Goal: Task Accomplishment & Management: Complete application form

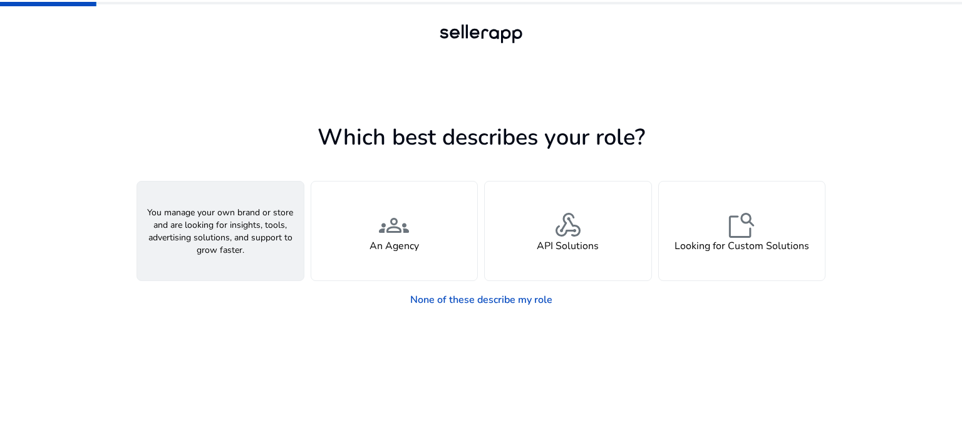
click at [239, 239] on div "person A Seller" at bounding box center [220, 231] width 167 height 99
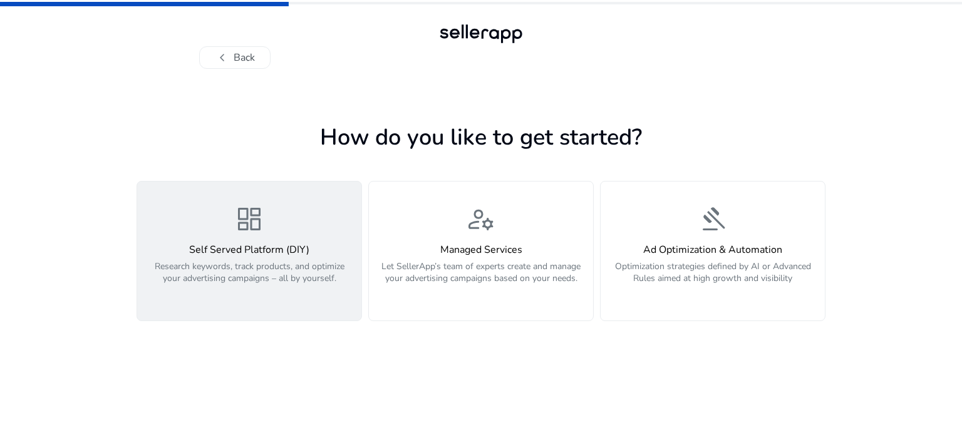
click at [237, 255] on h4 "Self Served Platform (DIY)" at bounding box center [249, 250] width 209 height 12
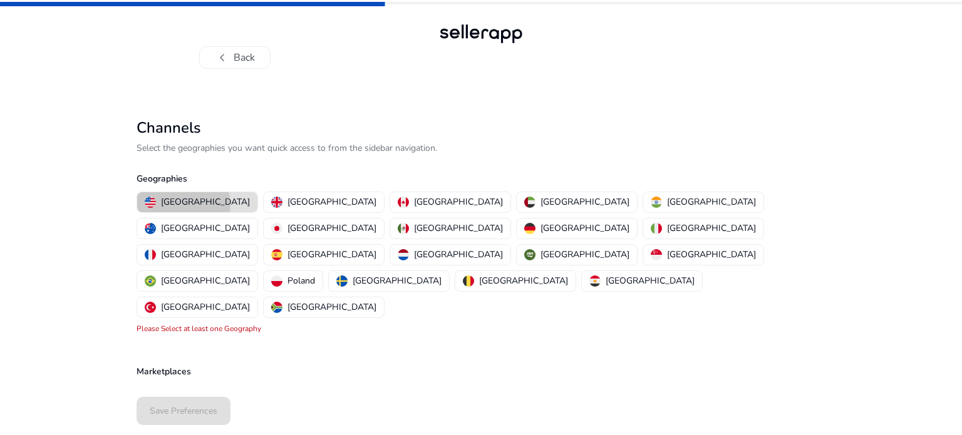
click at [183, 205] on p "[GEOGRAPHIC_DATA]" at bounding box center [205, 201] width 89 height 13
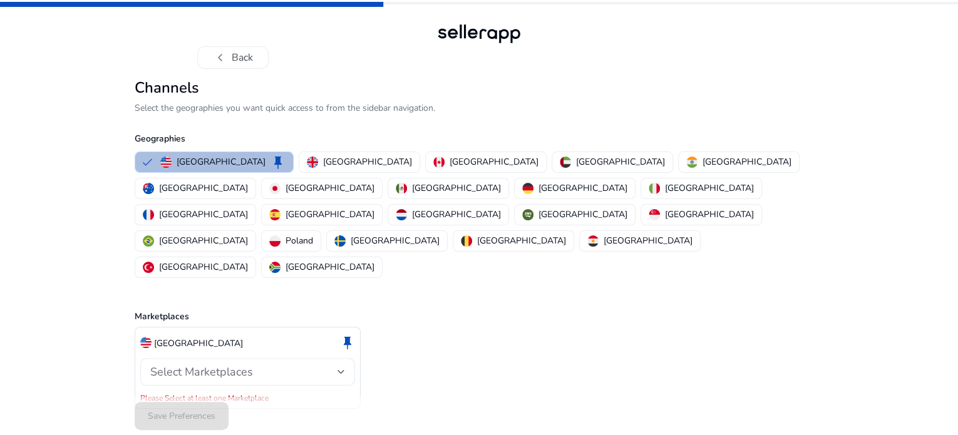
scroll to position [8, 0]
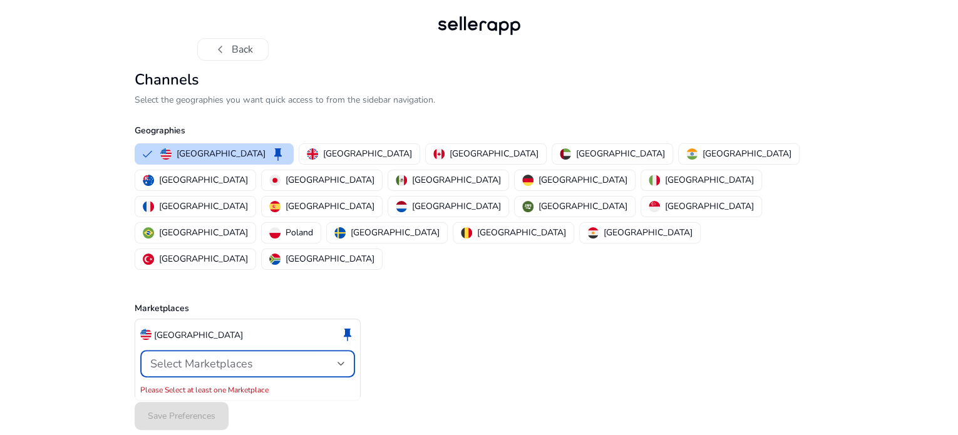
click at [339, 356] on div at bounding box center [341, 363] width 8 height 15
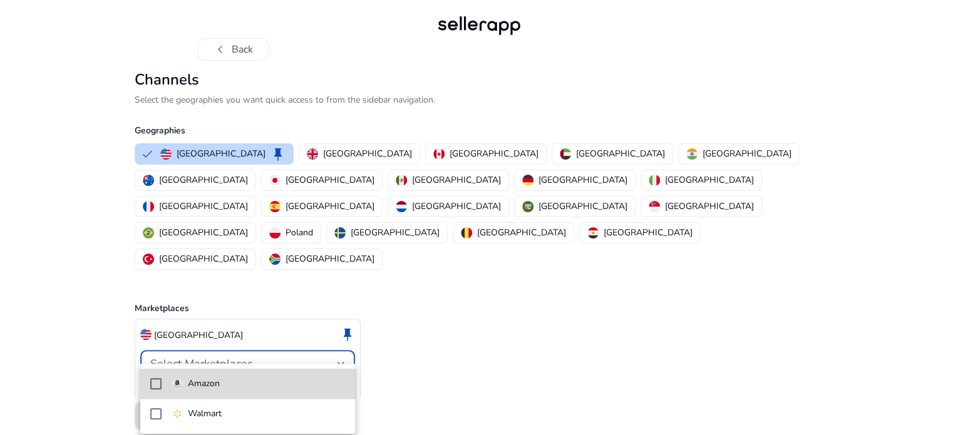
click at [250, 385] on span "Amazon" at bounding box center [259, 384] width 174 height 14
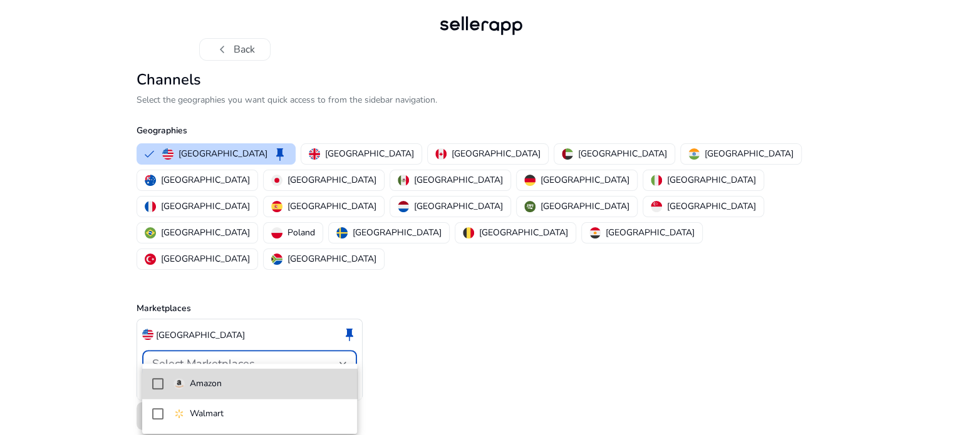
scroll to position [0, 0]
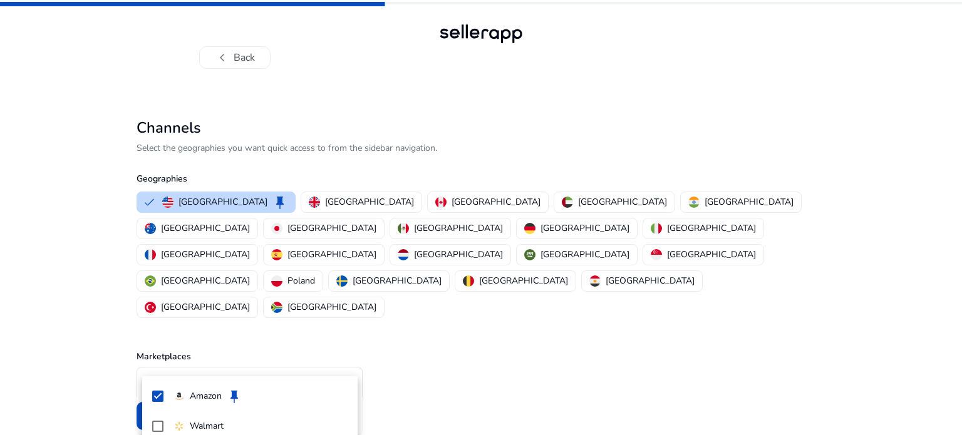
drag, startPoint x: 889, startPoint y: 257, endPoint x: 926, endPoint y: 257, distance: 37.6
click at [926, 257] on div at bounding box center [481, 217] width 962 height 435
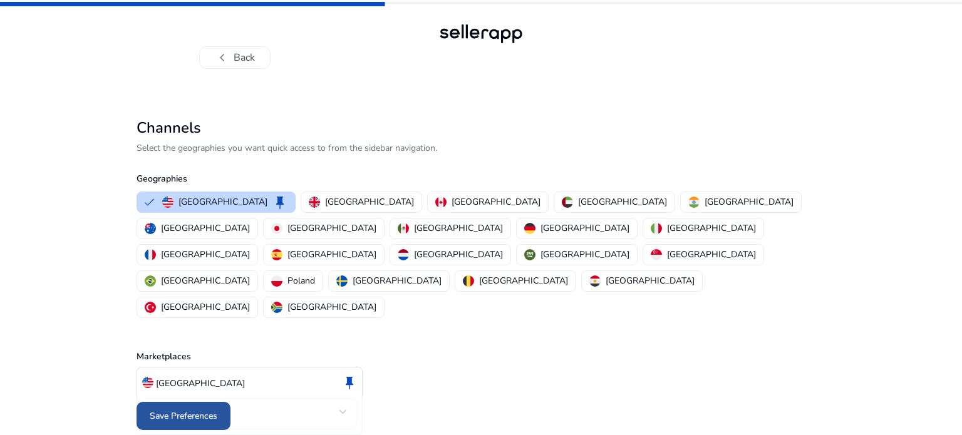
click at [188, 410] on span "Save Preferences" at bounding box center [184, 415] width 68 height 13
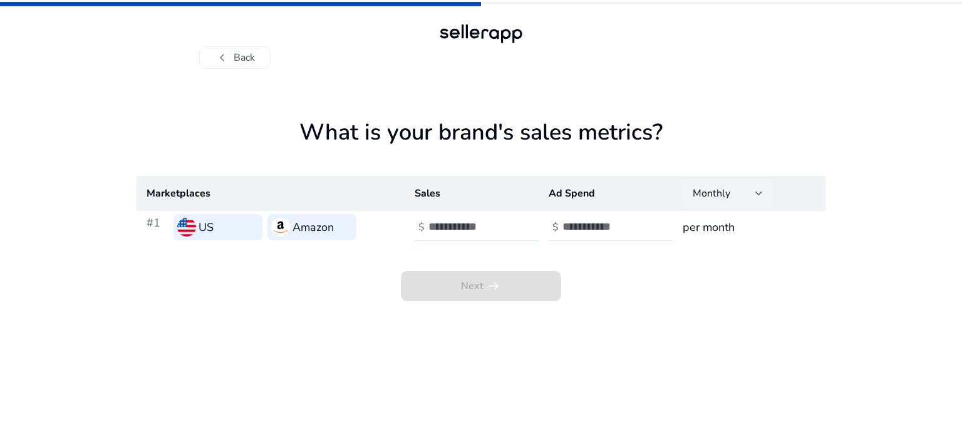
click at [757, 193] on div at bounding box center [759, 193] width 8 height 5
click at [626, 305] on div at bounding box center [481, 217] width 962 height 435
